Goal: Navigation & Orientation: Find specific page/section

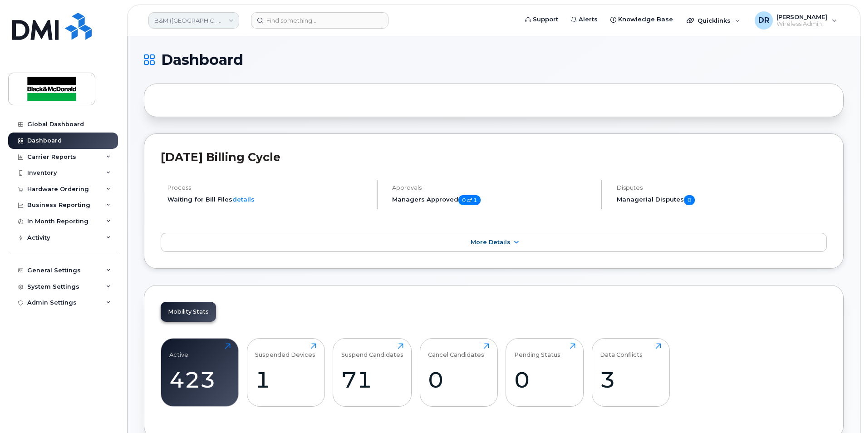
click at [232, 23] on link "B&M ([GEOGRAPHIC_DATA])" at bounding box center [193, 20] width 91 height 16
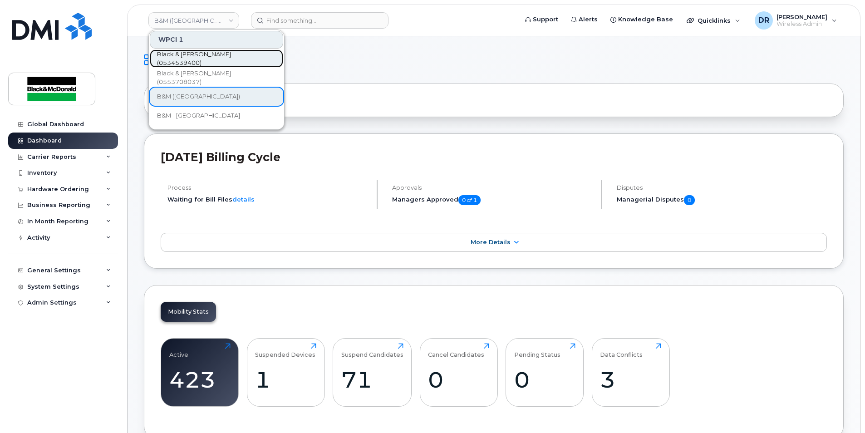
click at [232, 60] on span "Black & [PERSON_NAME] (0534539400)" at bounding box center [209, 59] width 104 height 18
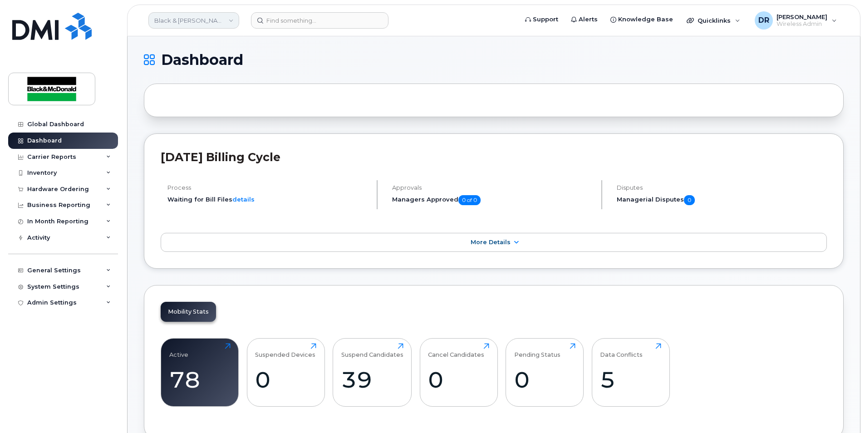
click at [230, 17] on link "Black & [PERSON_NAME] (0534539400)" at bounding box center [193, 20] width 91 height 16
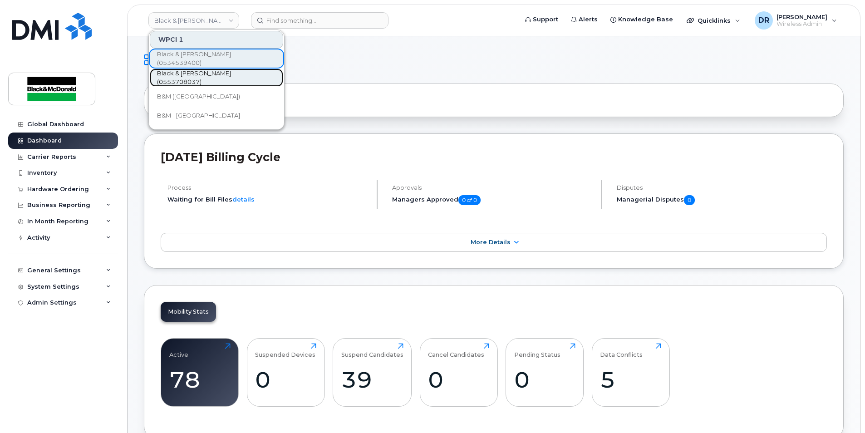
click at [231, 77] on span "Black & [PERSON_NAME] (0553708037)" at bounding box center [209, 78] width 104 height 18
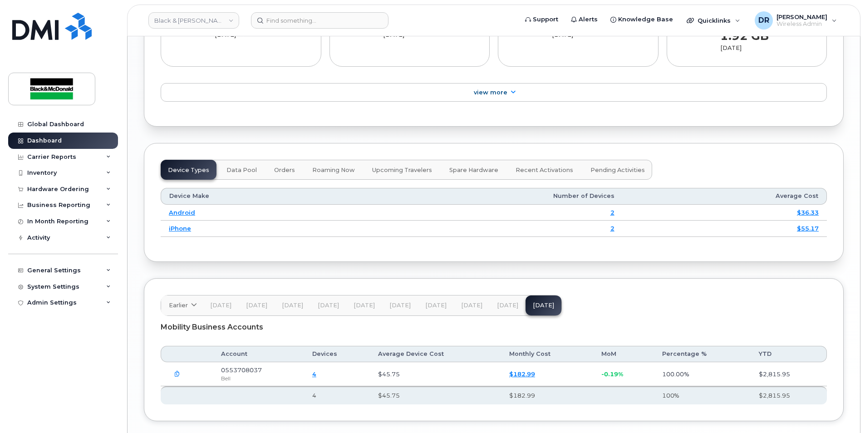
scroll to position [1089, 0]
